Goal: Task Accomplishment & Management: Manage account settings

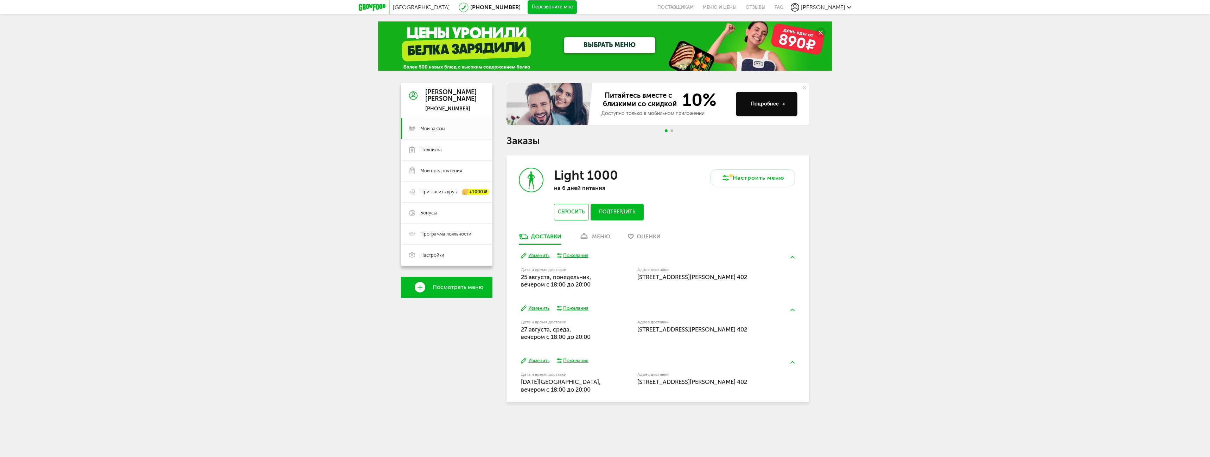
click at [176, 197] on div "[GEOGRAPHIC_DATA] [PHONE_NUMBER] Перезвоните мне поставщикам Меню и цены Отзывы…" at bounding box center [605, 219] width 1210 height 438
click at [622, 211] on button "Подтвердить" at bounding box center [617, 212] width 53 height 17
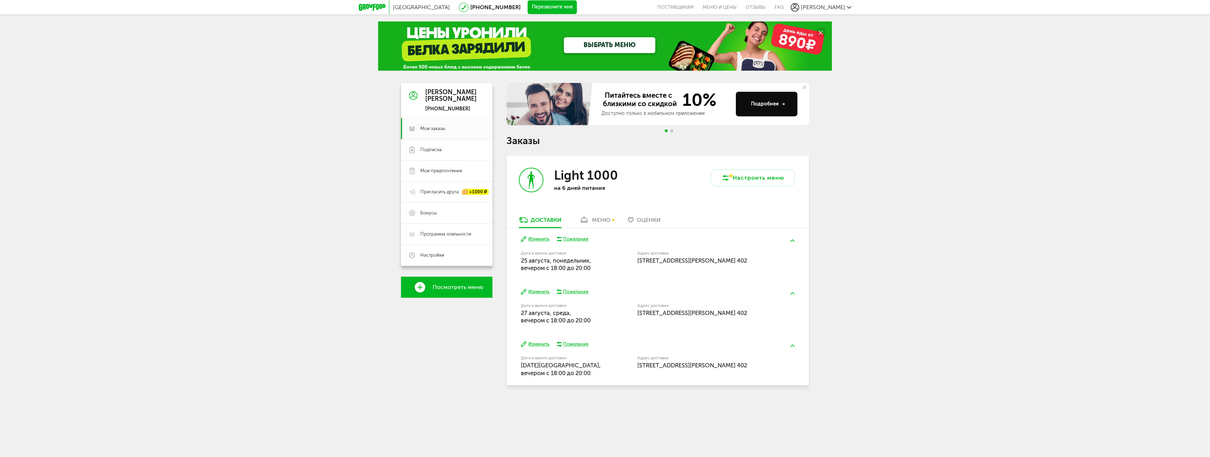
click at [794, 240] on img at bounding box center [792, 241] width 4 height 2
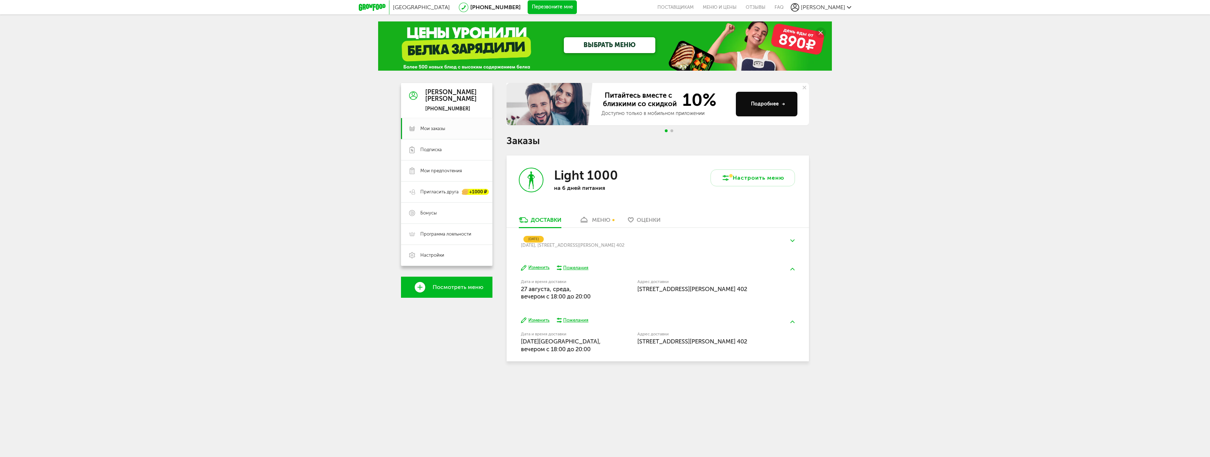
click at [792, 241] on img at bounding box center [792, 241] width 4 height 2
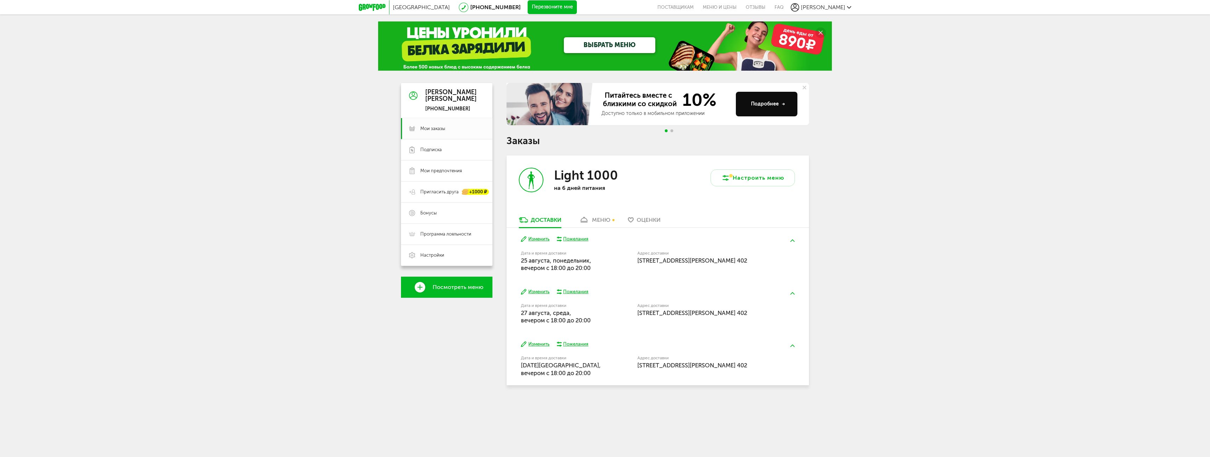
click at [599, 221] on div "меню" at bounding box center [601, 220] width 18 height 7
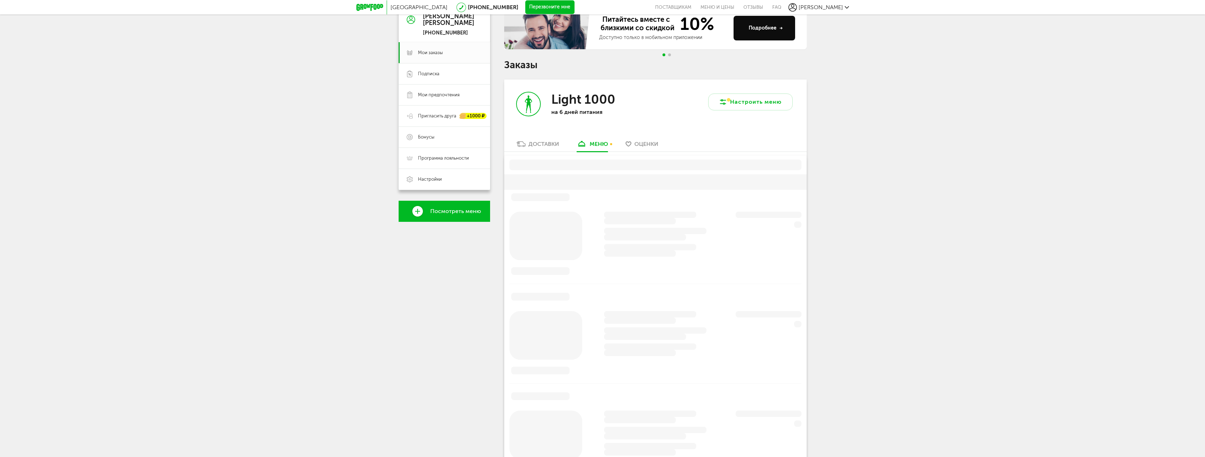
scroll to position [138, 0]
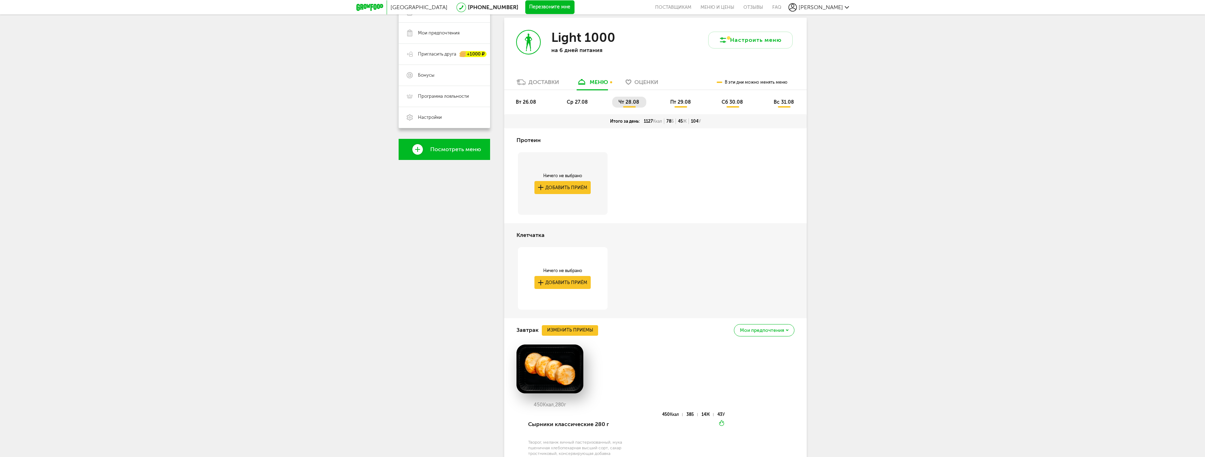
click at [522, 101] on span "вт 26.08" at bounding box center [526, 102] width 20 height 6
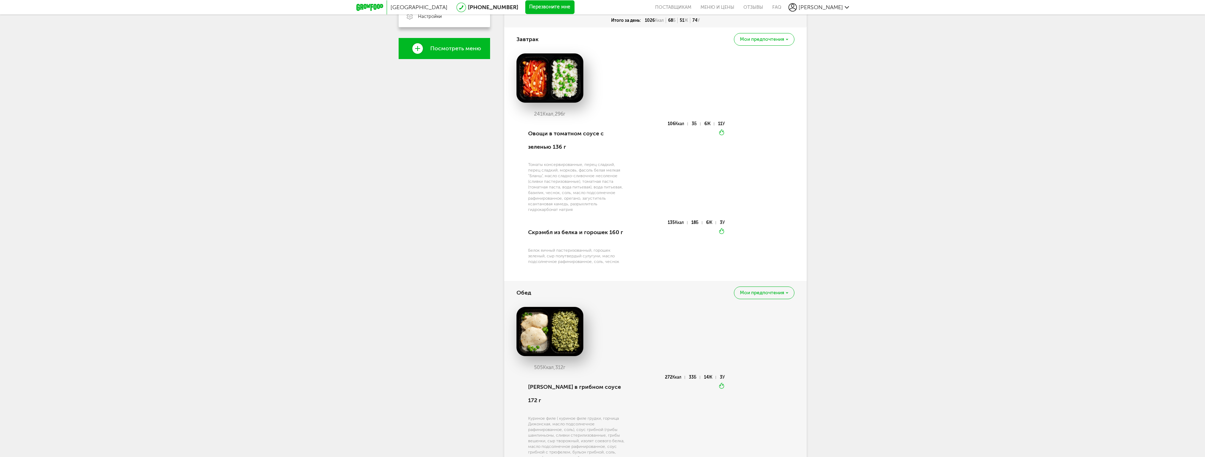
scroll to position [37, 0]
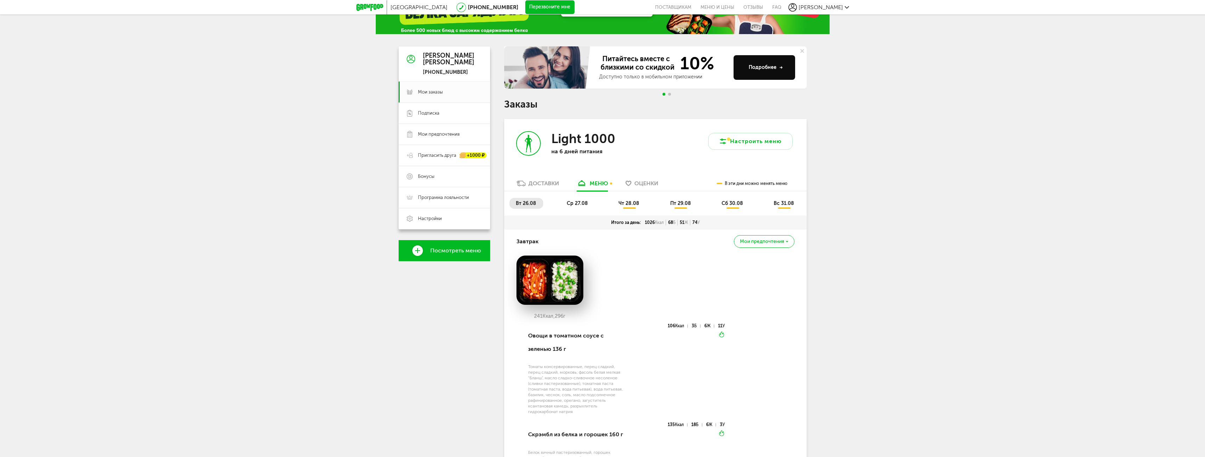
click at [579, 204] on span "ср 27.08" at bounding box center [577, 203] width 21 height 6
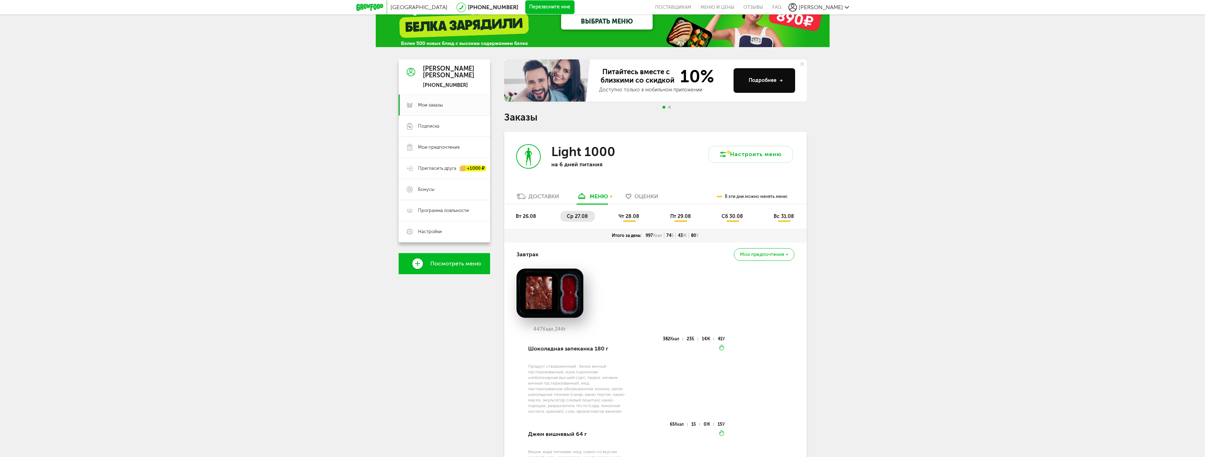
scroll to position [14, 0]
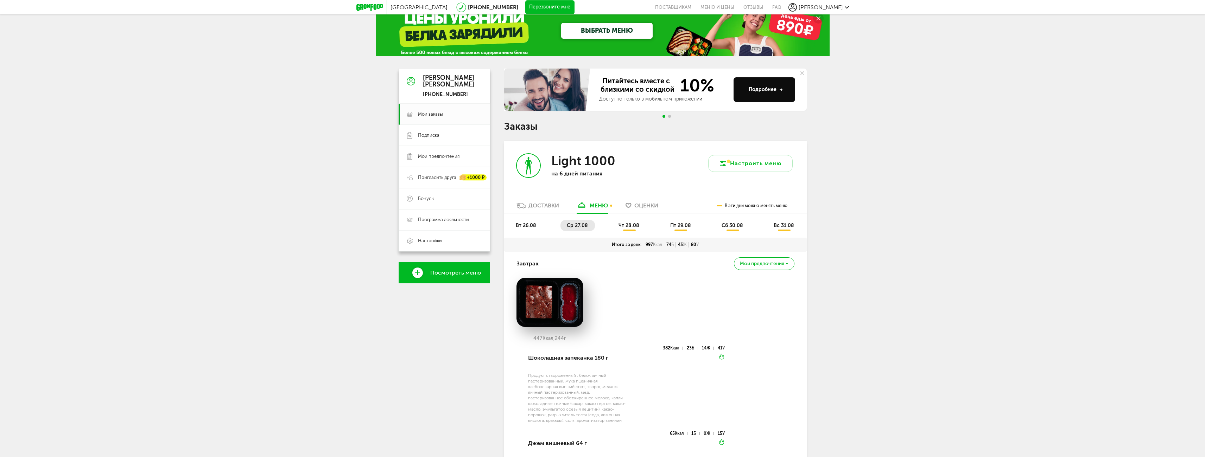
click at [522, 225] on span "вт 26.08" at bounding box center [526, 226] width 20 height 6
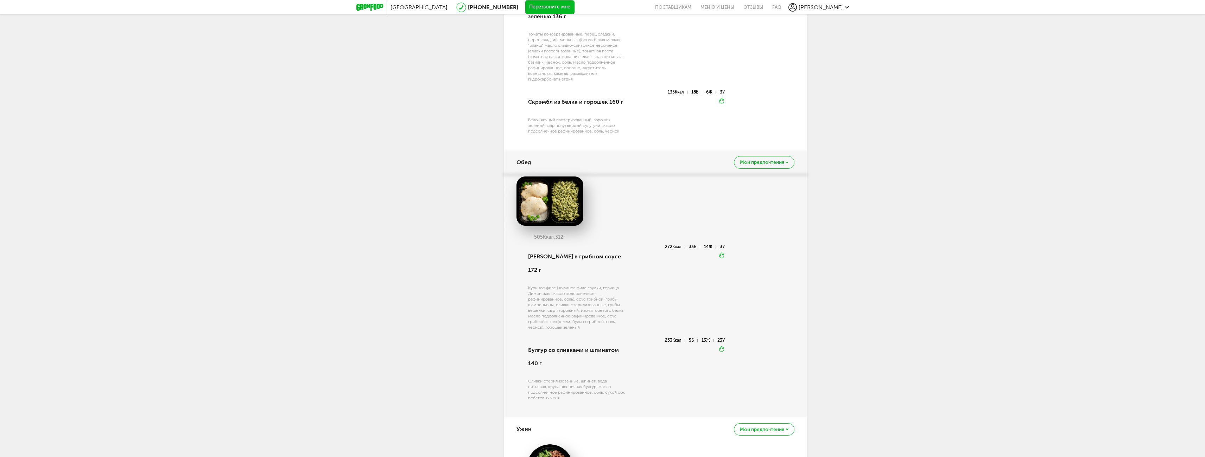
scroll to position [0, 0]
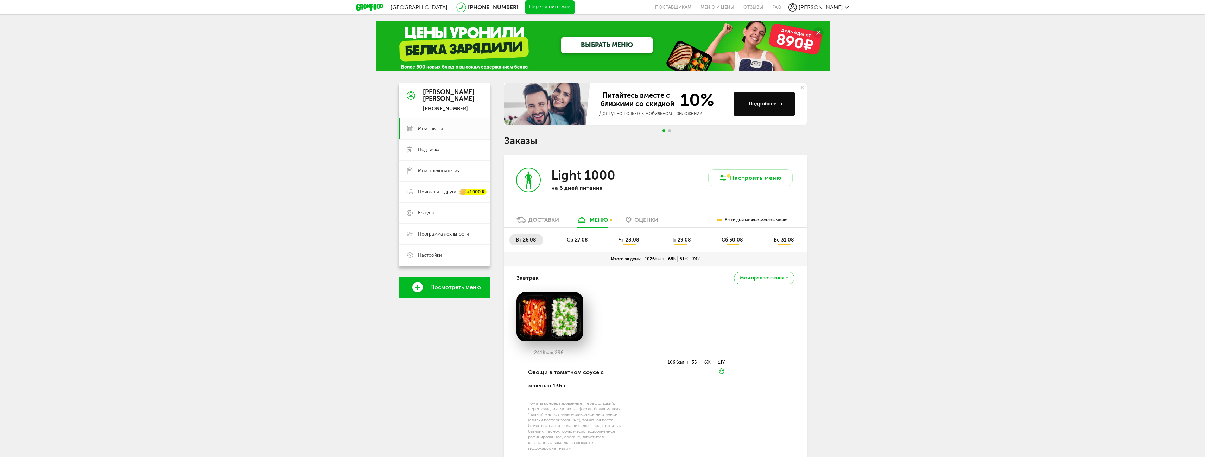
click at [527, 142] on h1 "Заказы" at bounding box center [655, 140] width 302 height 9
click at [537, 218] on div "Доставки" at bounding box center [543, 220] width 31 height 7
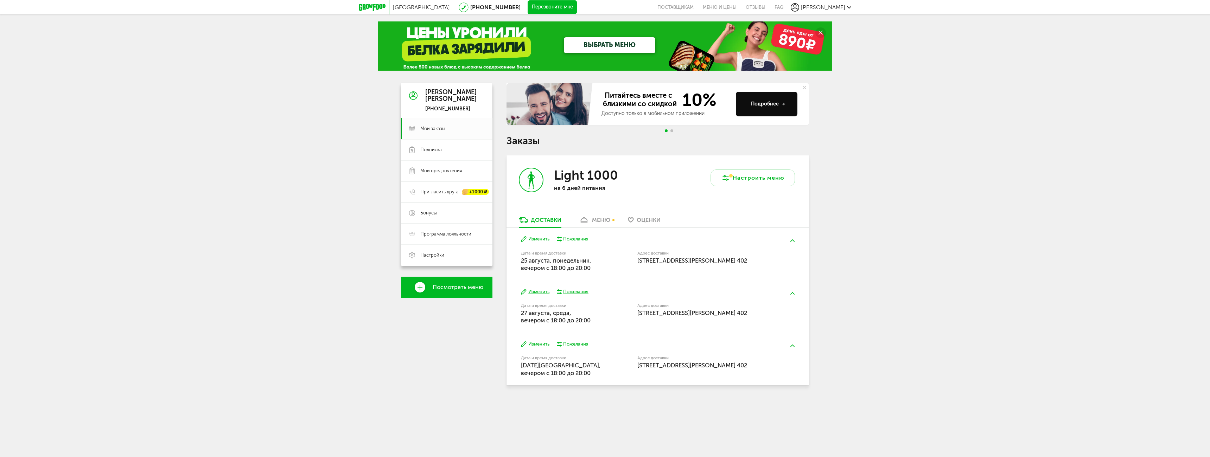
click at [424, 286] on icon at bounding box center [420, 287] width 11 height 11
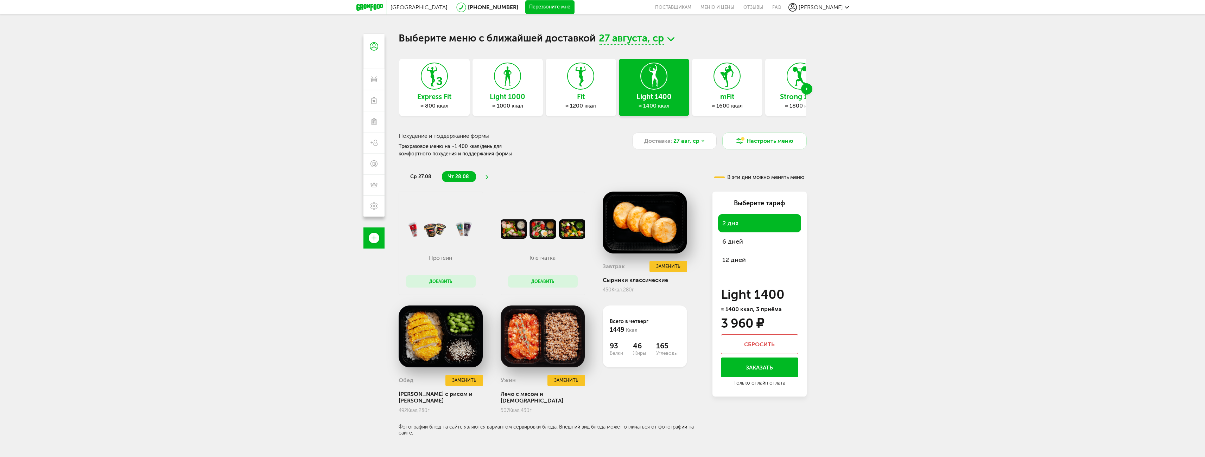
click at [589, 89] on icon at bounding box center [581, 76] width 26 height 26
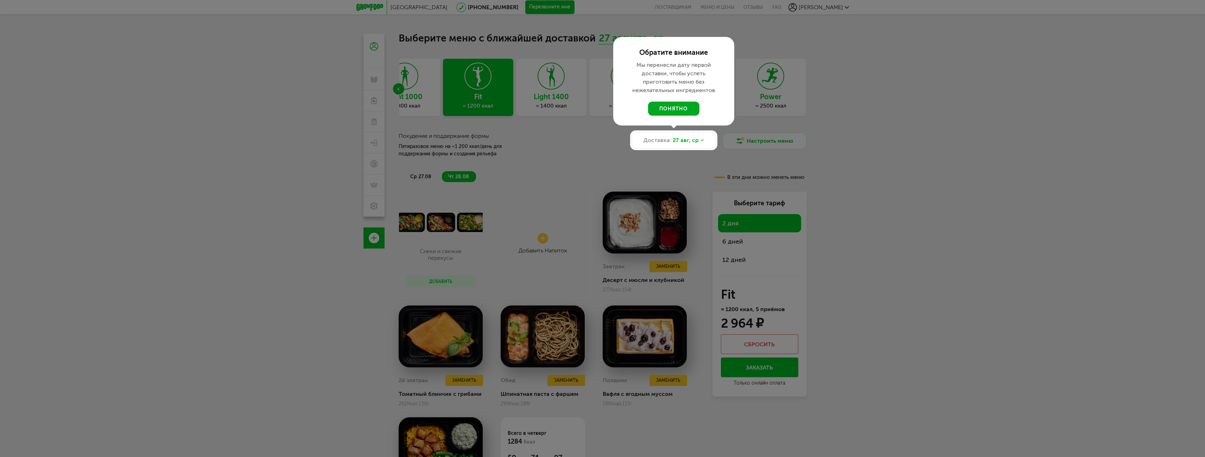
click at [683, 112] on button "понятно" at bounding box center [673, 109] width 51 height 14
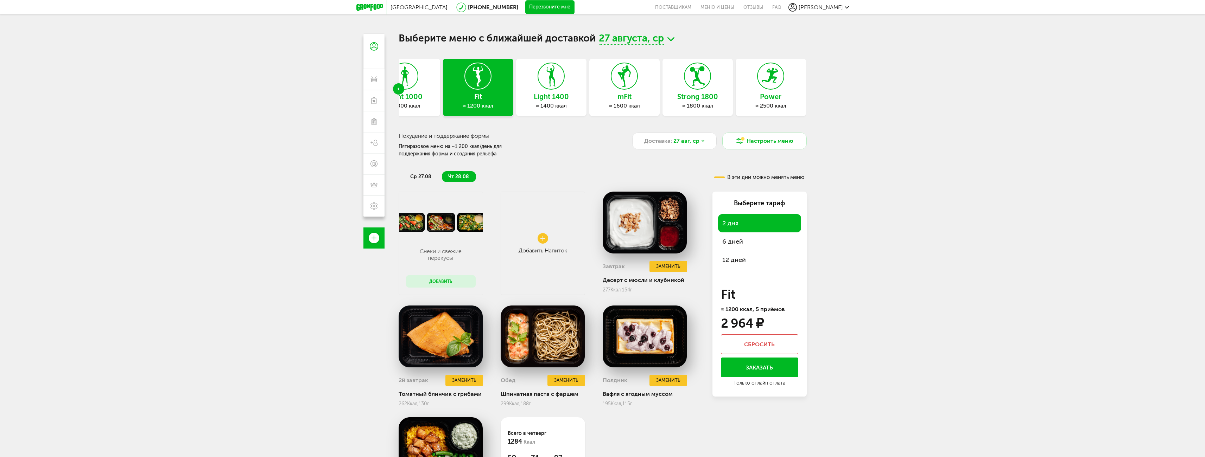
click at [693, 75] on icon at bounding box center [697, 76] width 26 height 26
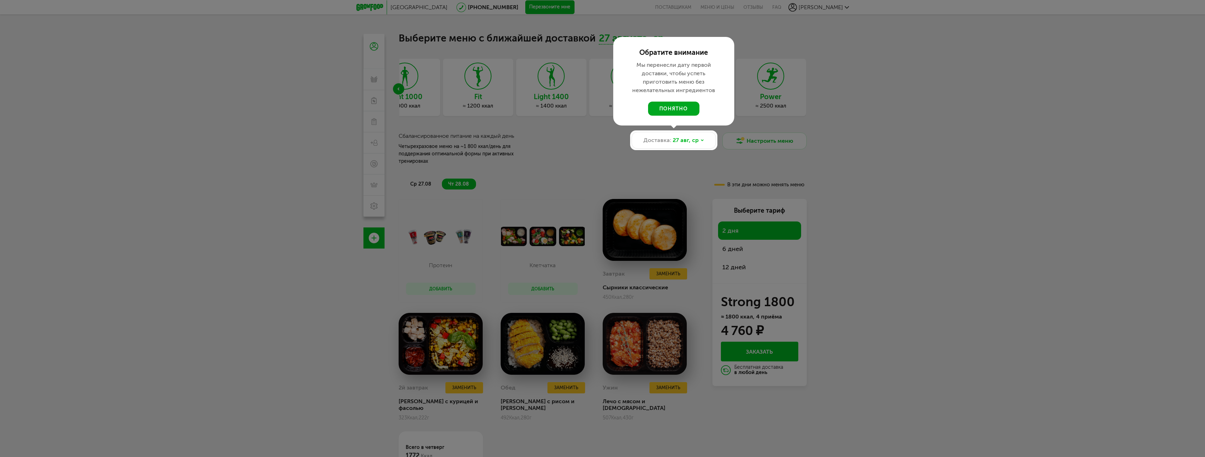
click at [681, 106] on button "понятно" at bounding box center [673, 109] width 51 height 14
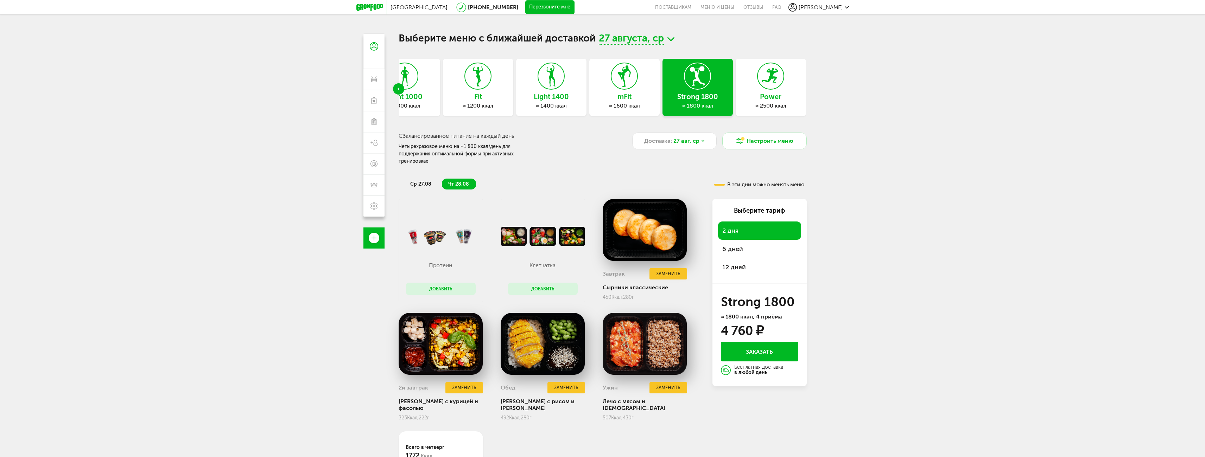
click at [394, 88] on div "Previous slide" at bounding box center [398, 88] width 11 height 11
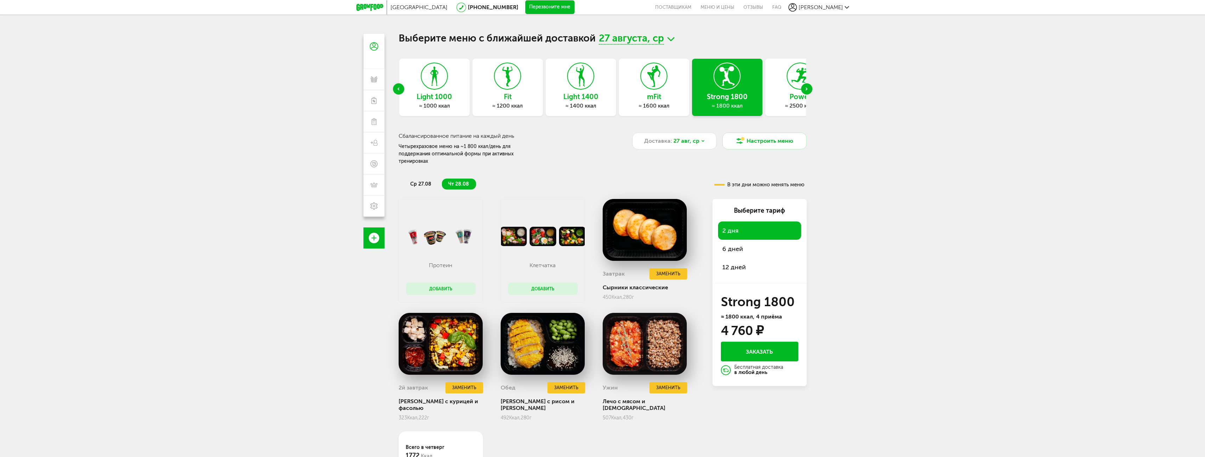
click at [438, 84] on icon at bounding box center [434, 76] width 26 height 26
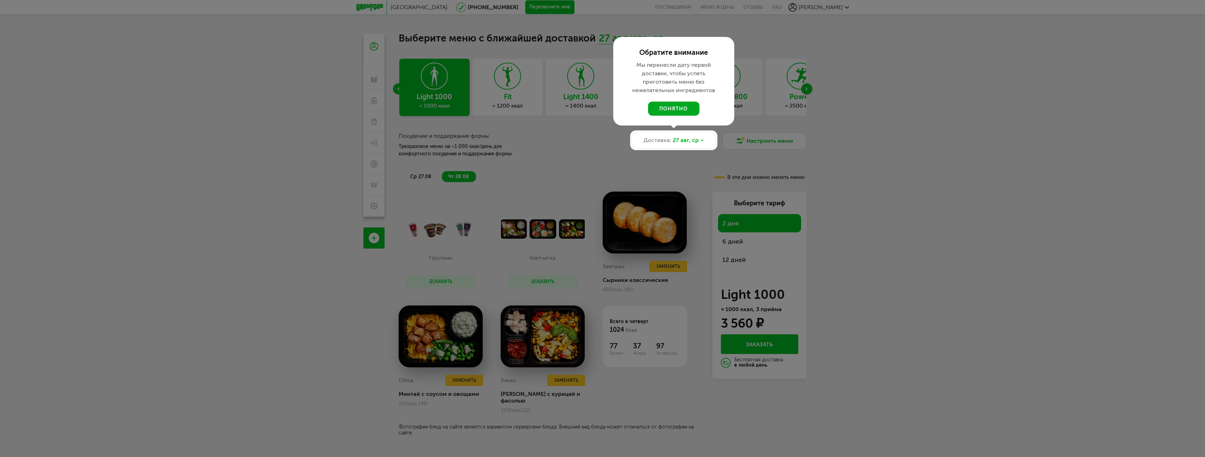
click at [677, 106] on button "понятно" at bounding box center [673, 109] width 51 height 14
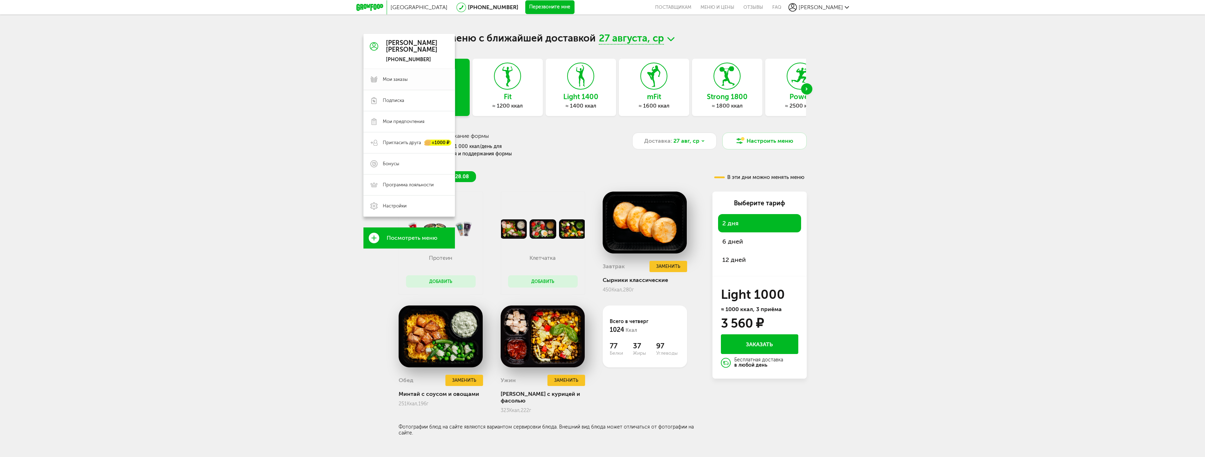
click at [390, 79] on span "Мои заказы" at bounding box center [395, 79] width 25 height 6
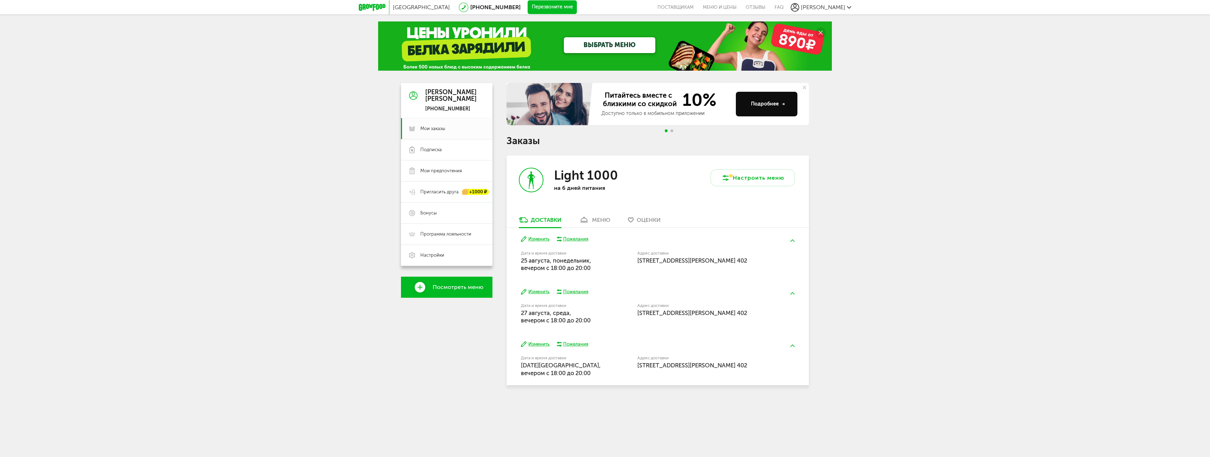
click at [207, 122] on div "[GEOGRAPHIC_DATA] [PHONE_NUMBER] Перезвоните мне поставщикам Меню и цены Отзывы…" at bounding box center [605, 210] width 1210 height 421
